Goal: Download file/media

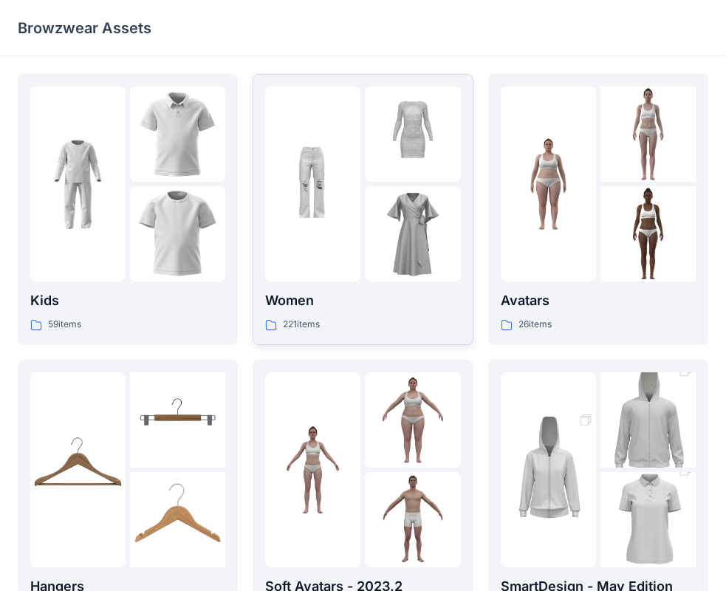
click at [406, 320] on div "221 items" at bounding box center [362, 325] width 195 height 16
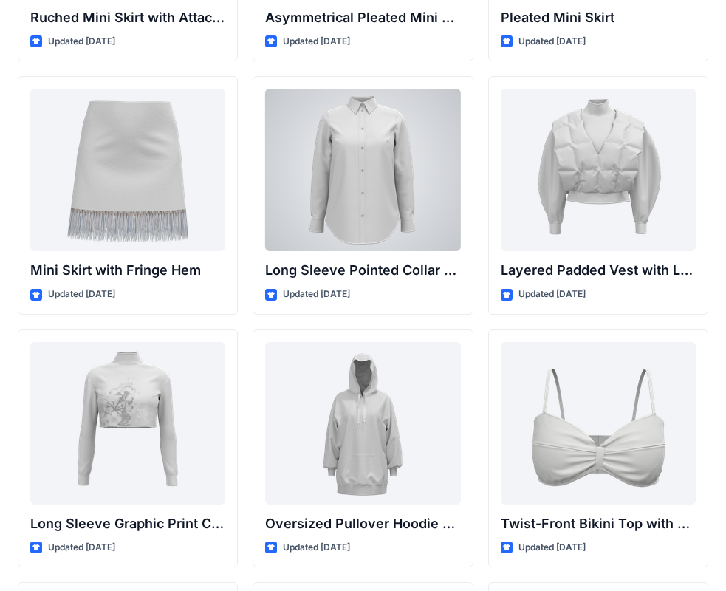
scroll to position [4324, 0]
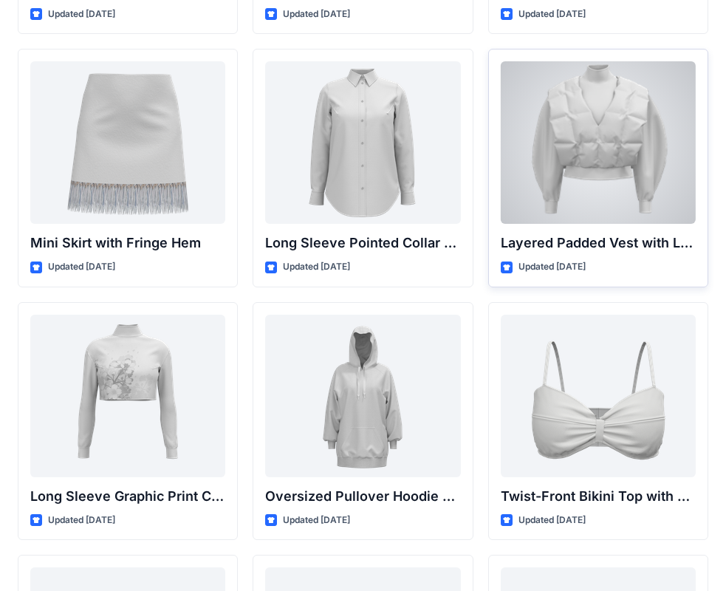
click at [561, 176] on div at bounding box center [598, 142] width 195 height 162
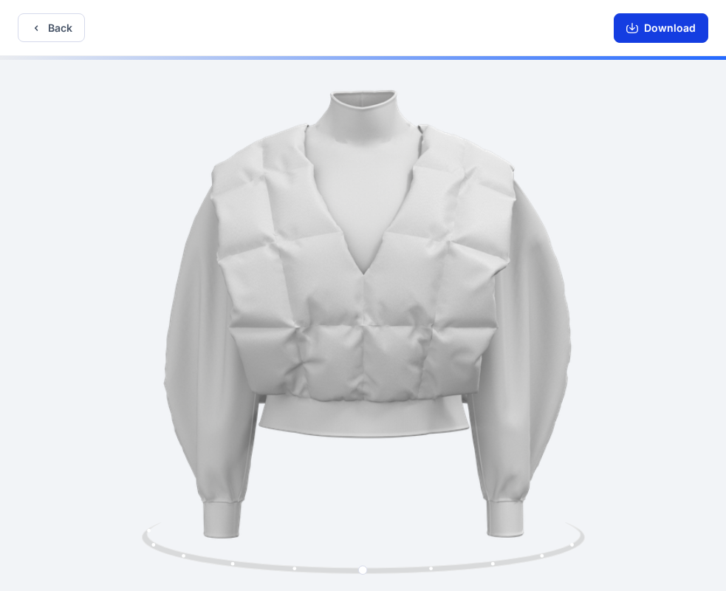
click at [661, 30] on button "Download" at bounding box center [660, 28] width 94 height 30
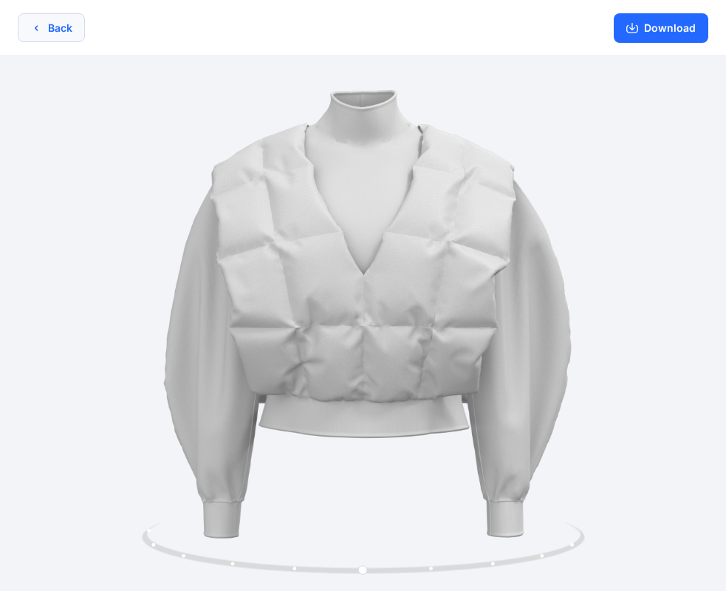
click at [41, 38] on button "Back" at bounding box center [51, 27] width 67 height 29
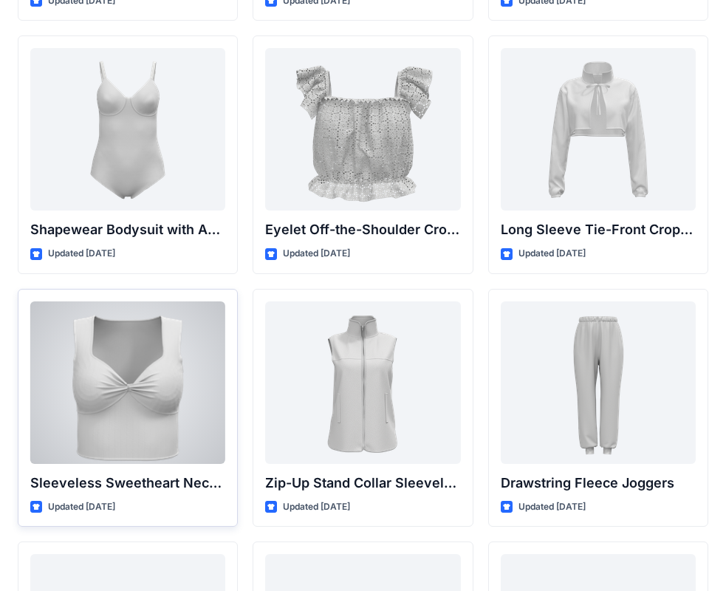
scroll to position [4745, 0]
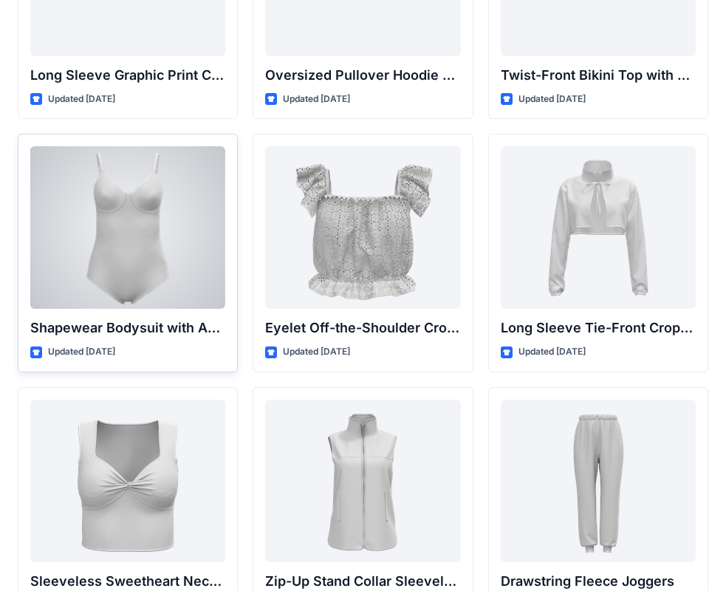
click at [165, 222] on div at bounding box center [127, 227] width 195 height 162
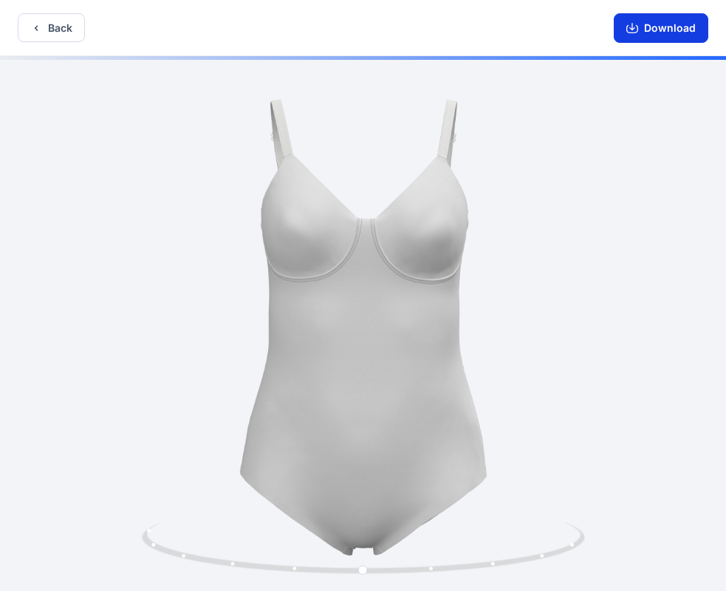
click at [662, 24] on button "Download" at bounding box center [660, 28] width 94 height 30
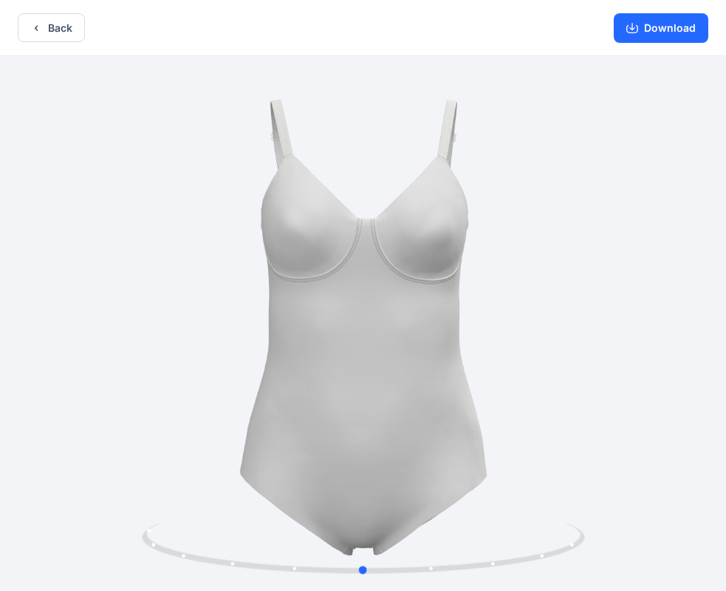
click at [213, 238] on div at bounding box center [363, 324] width 726 height 537
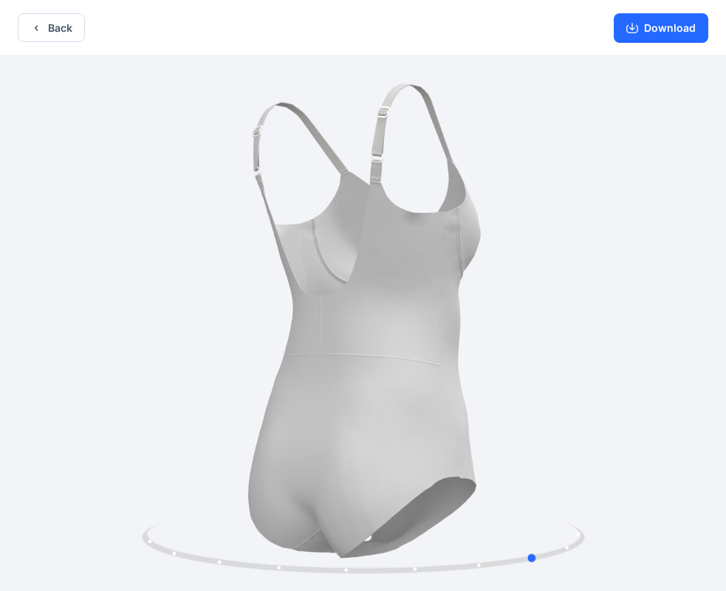
drag, startPoint x: 324, startPoint y: 402, endPoint x: 499, endPoint y: 414, distance: 175.4
click at [499, 414] on div at bounding box center [363, 324] width 726 height 537
click at [41, 23] on icon "button" at bounding box center [36, 28] width 12 height 12
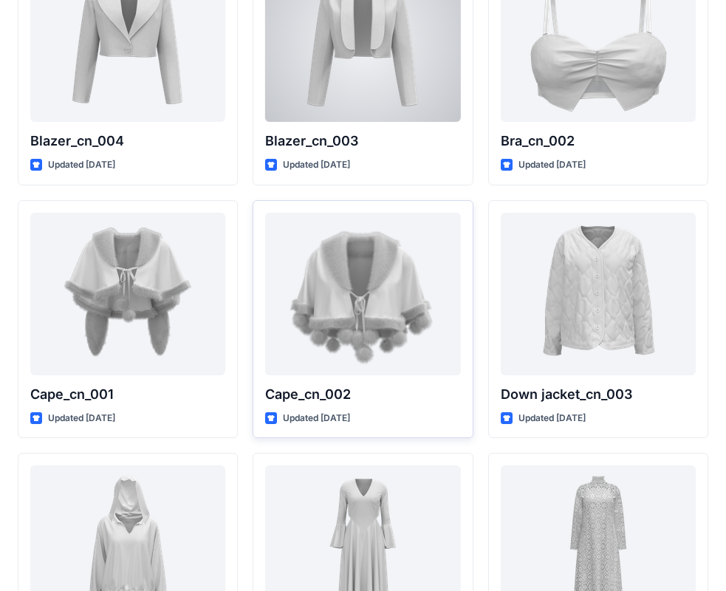
scroll to position [9012, 0]
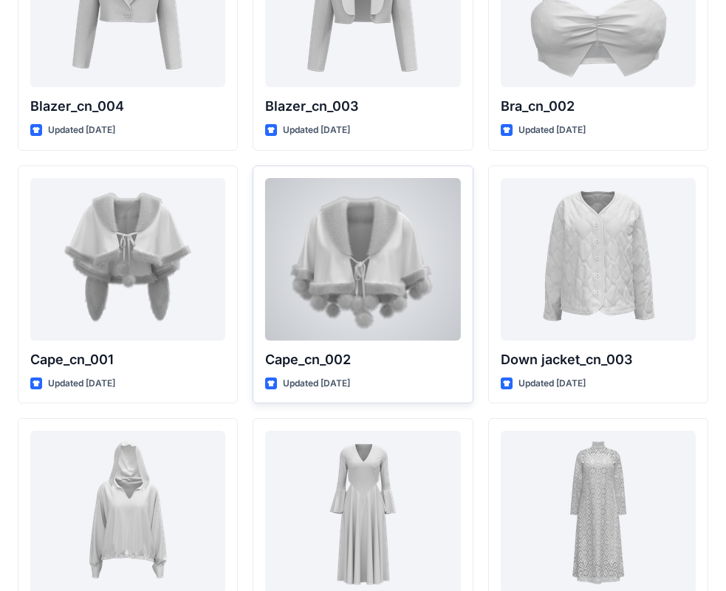
click at [408, 295] on div at bounding box center [362, 259] width 195 height 162
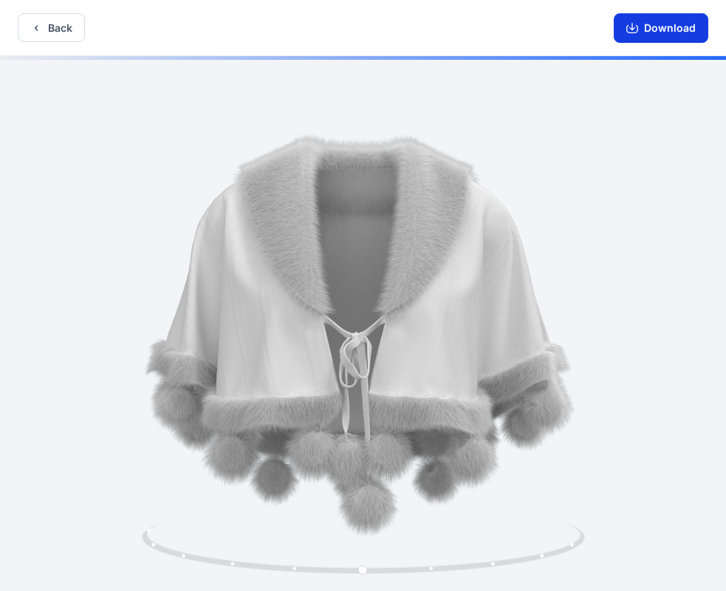
click at [679, 25] on button "Download" at bounding box center [660, 28] width 94 height 30
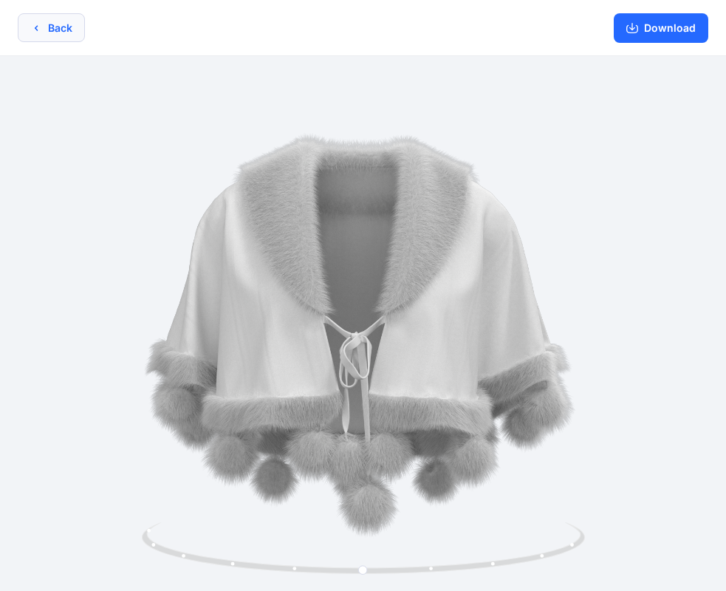
click at [64, 24] on button "Back" at bounding box center [51, 27] width 67 height 29
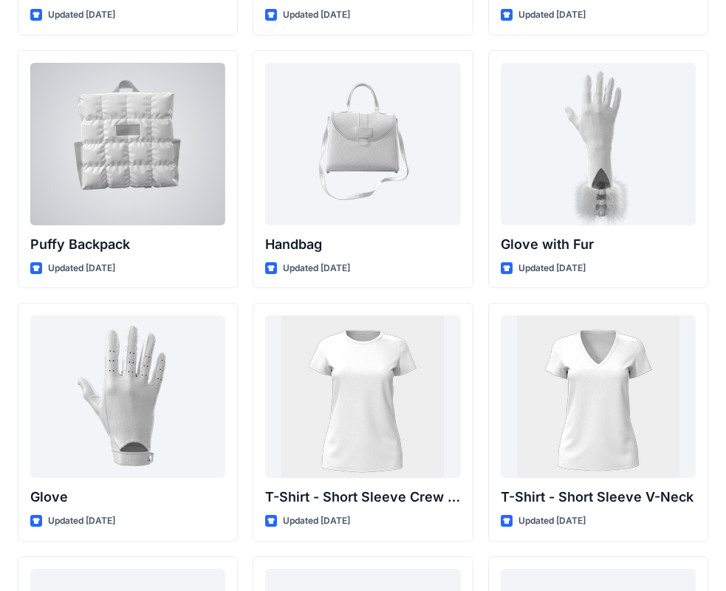
scroll to position [11382, 0]
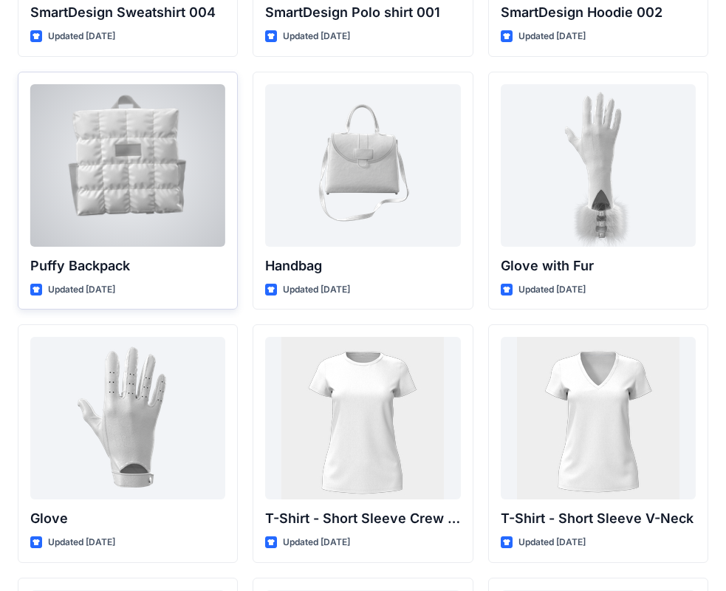
click at [197, 144] on div at bounding box center [127, 165] width 195 height 162
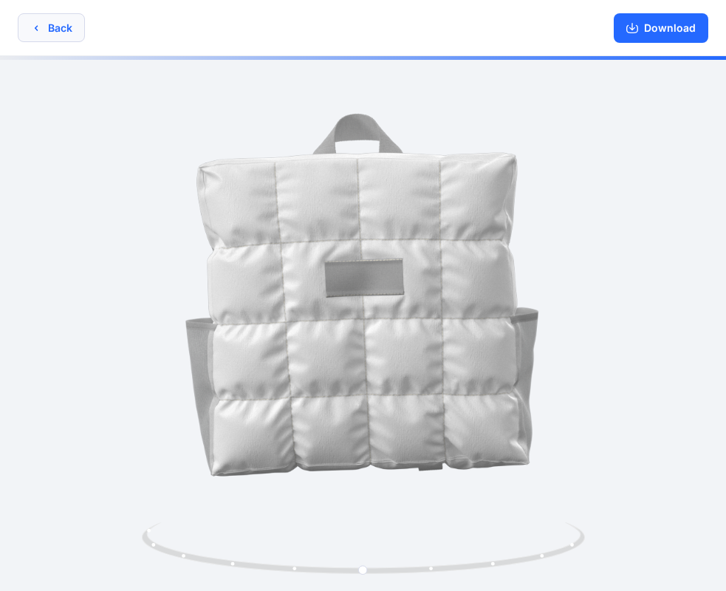
click at [45, 27] on button "Back" at bounding box center [51, 27] width 67 height 29
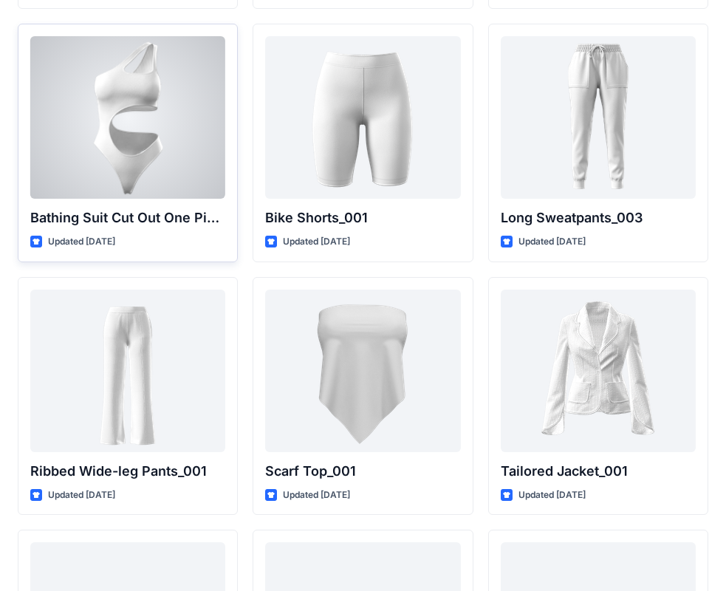
scroll to position [16240, 0]
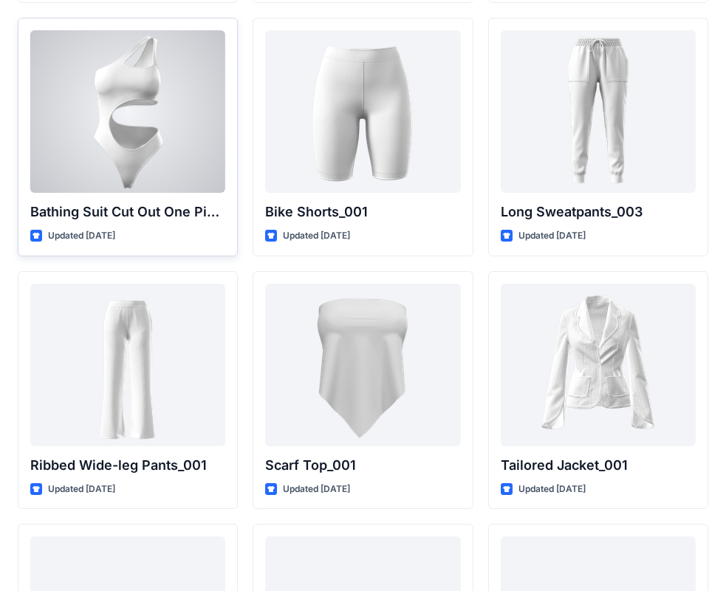
click at [103, 91] on div at bounding box center [127, 111] width 195 height 162
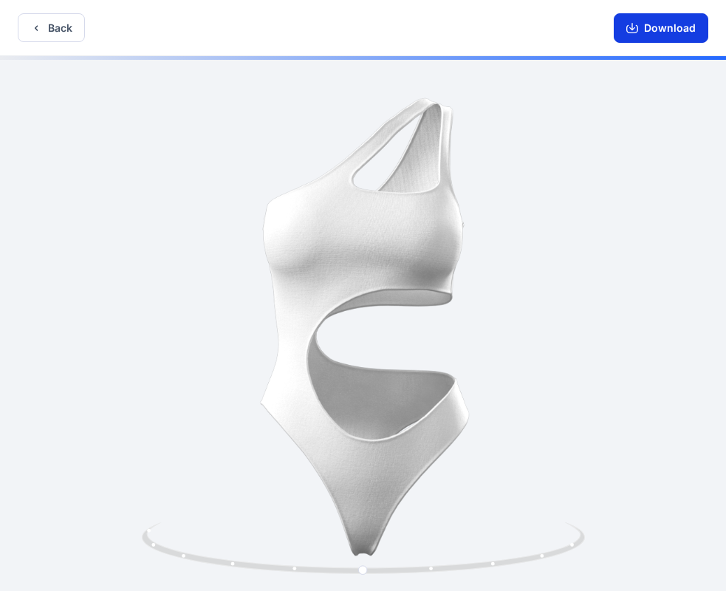
click at [636, 31] on icon "button" at bounding box center [632, 28] width 12 height 12
drag, startPoint x: 296, startPoint y: 243, endPoint x: 382, endPoint y: 244, distance: 86.4
click at [382, 244] on div at bounding box center [363, 324] width 726 height 537
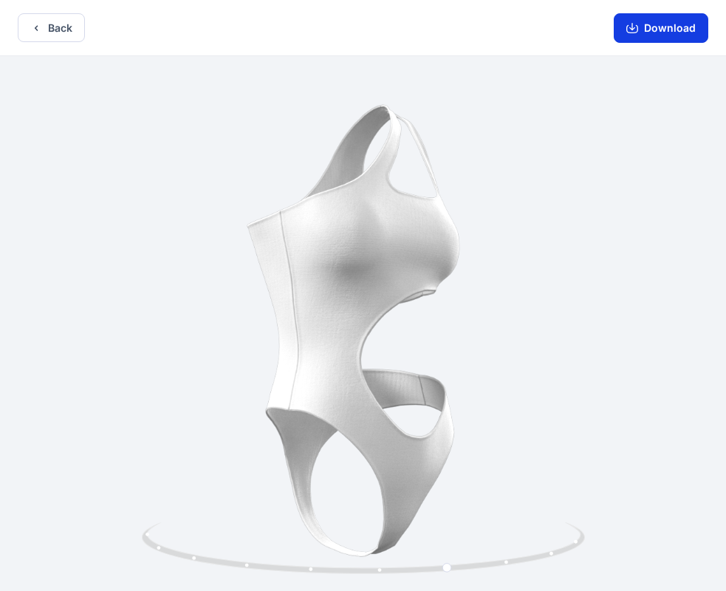
click at [638, 25] on icon "button" at bounding box center [632, 28] width 12 height 12
click at [68, 36] on button "Back" at bounding box center [51, 27] width 67 height 29
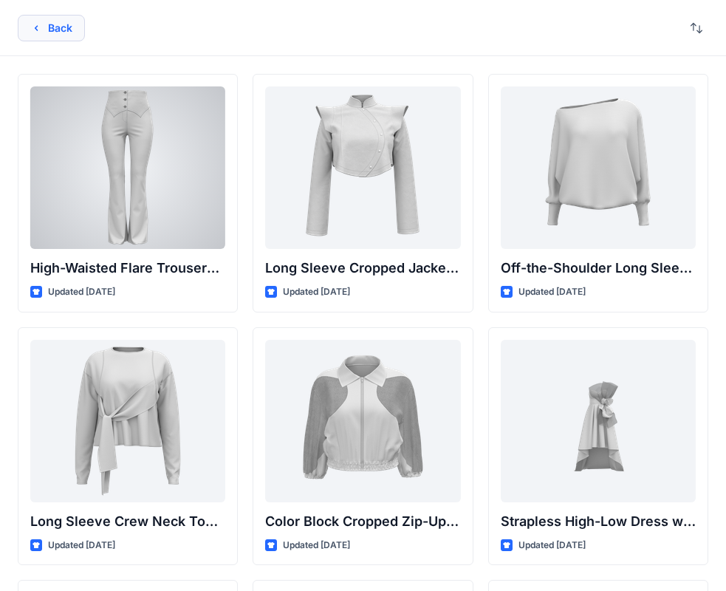
click at [66, 41] on button "Back" at bounding box center [51, 28] width 67 height 27
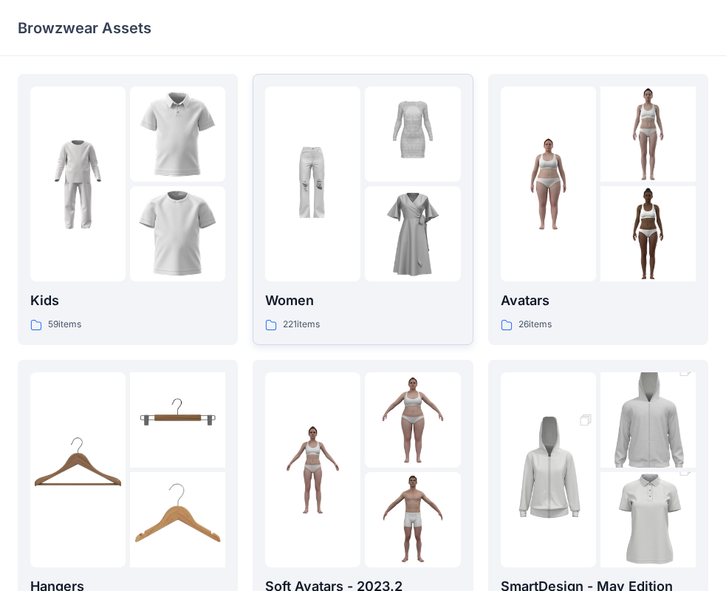
click at [358, 316] on div "Women 221 items" at bounding box center [362, 311] width 195 height 42
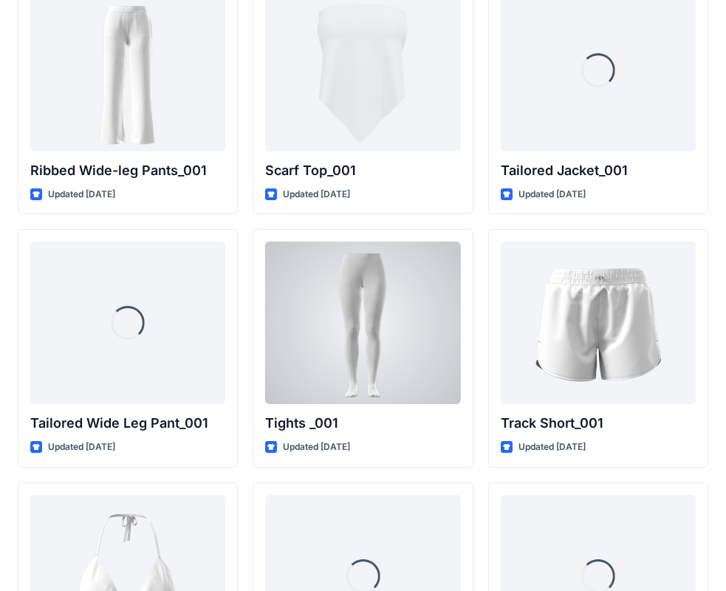
scroll to position [16536, 0]
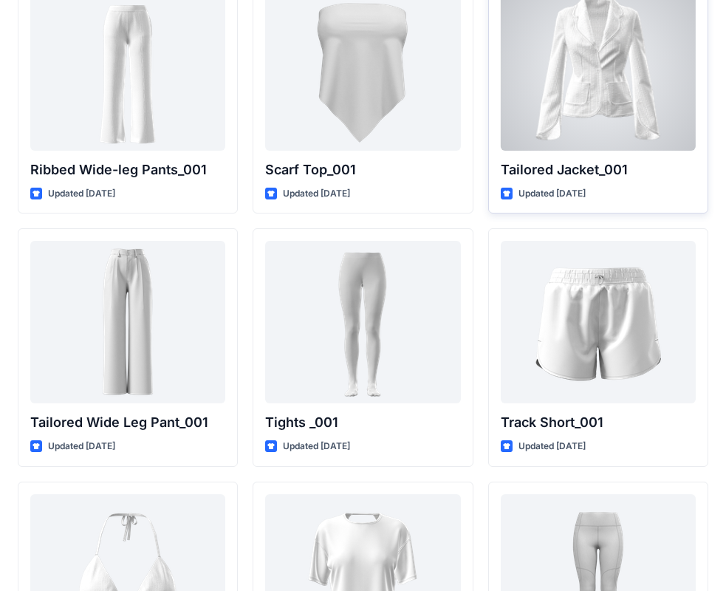
click at [644, 99] on div at bounding box center [598, 69] width 195 height 162
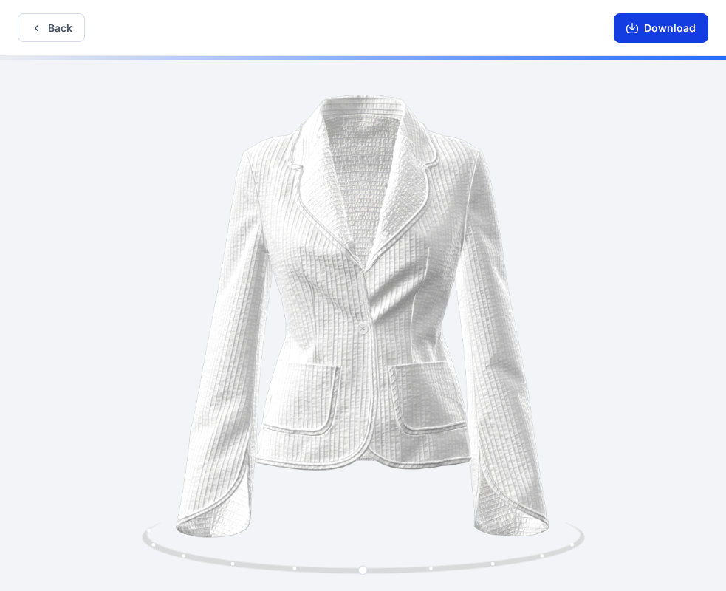
click at [659, 27] on button "Download" at bounding box center [660, 28] width 94 height 30
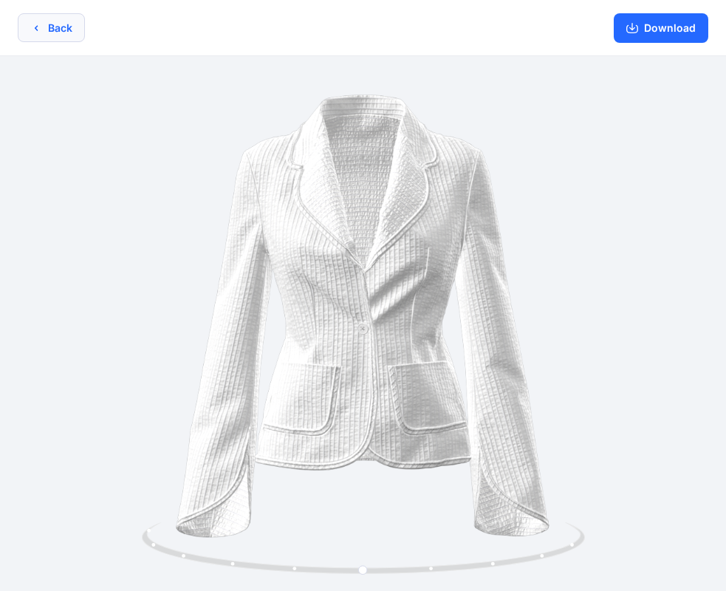
click at [37, 26] on icon "button" at bounding box center [36, 27] width 3 height 5
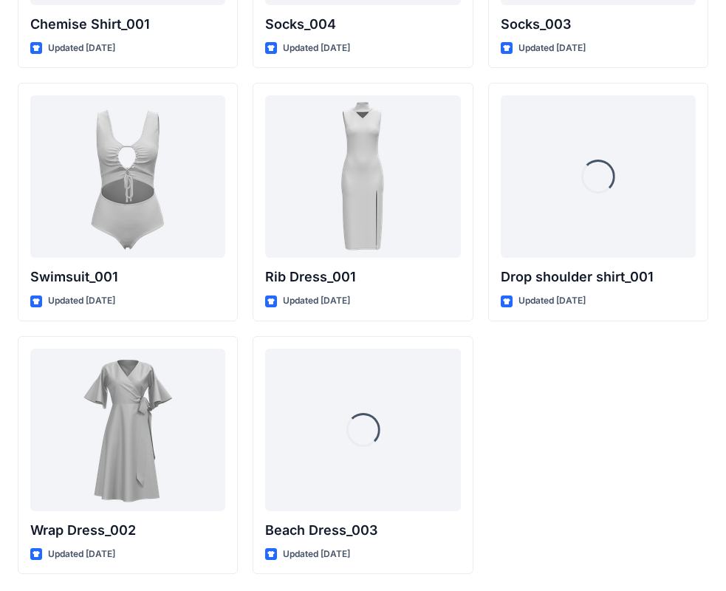
scroll to position [18199, 0]
